Goal: Task Accomplishment & Management: Manage account settings

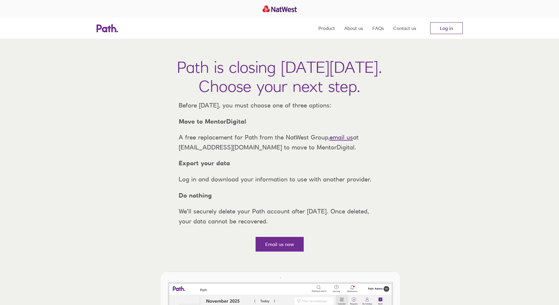
click at [439, 26] on link "Log in" at bounding box center [446, 28] width 33 height 12
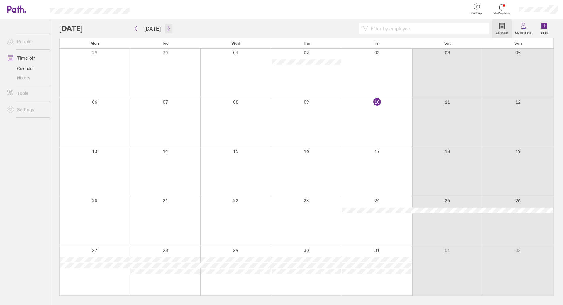
click at [168, 27] on icon "button" at bounding box center [169, 28] width 2 height 4
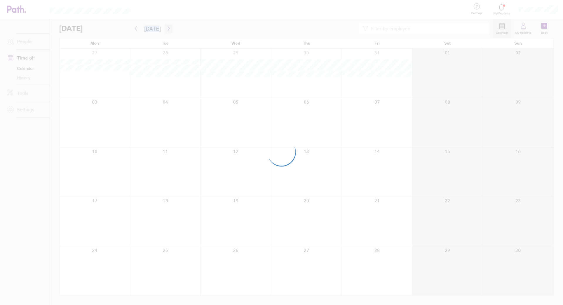
click at [167, 27] on div at bounding box center [281, 152] width 563 height 305
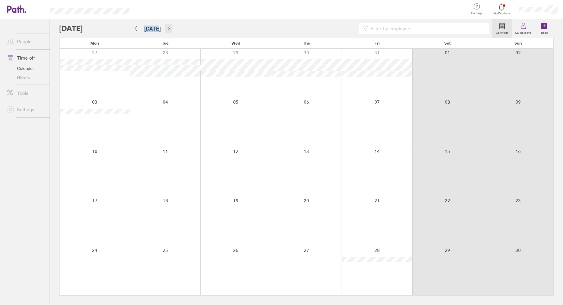
click at [167, 30] on icon "button" at bounding box center [169, 28] width 4 height 5
click at [167, 31] on icon "button" at bounding box center [169, 28] width 4 height 5
click at [136, 27] on icon "button" at bounding box center [136, 28] width 2 height 4
click at [525, 31] on label "My holidays" at bounding box center [523, 31] width 23 height 5
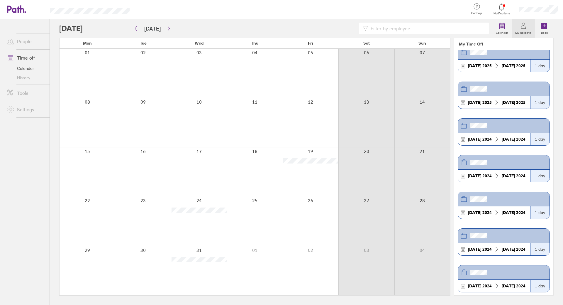
scroll to position [352, 0]
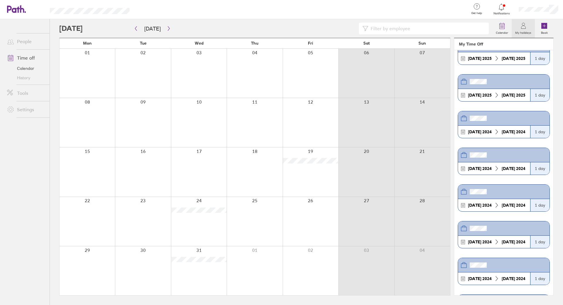
click at [315, 270] on div at bounding box center [311, 270] width 56 height 49
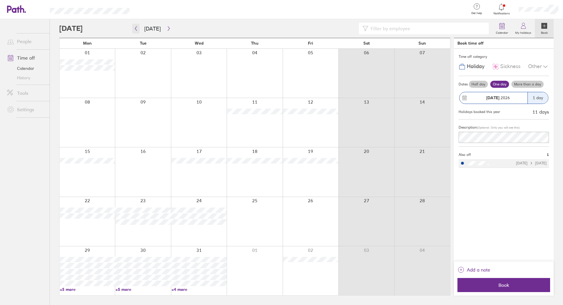
click at [136, 28] on icon "button" at bounding box center [136, 28] width 4 height 5
click at [167, 29] on icon "button" at bounding box center [169, 28] width 4 height 5
